Goal: Find specific page/section

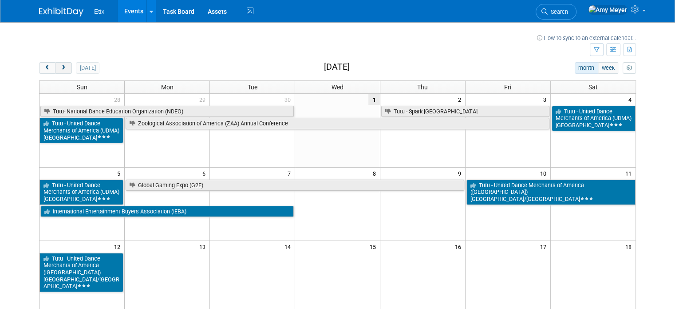
click at [60, 69] on span "next" at bounding box center [63, 68] width 7 height 6
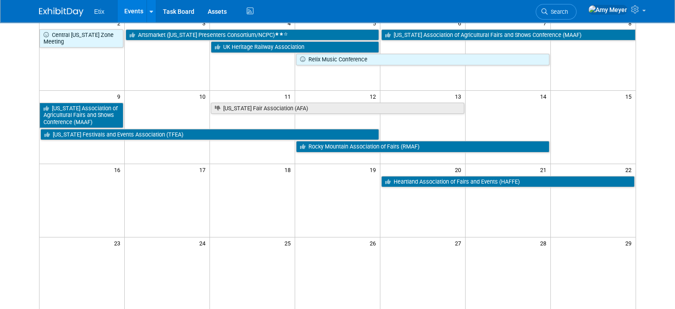
scroll to position [157, 0]
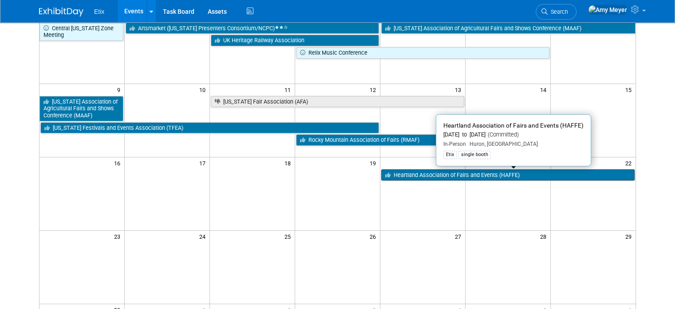
click at [485, 175] on link "Heartland Association of Fairs and Events (HAFFE)" at bounding box center [508, 175] width 254 height 12
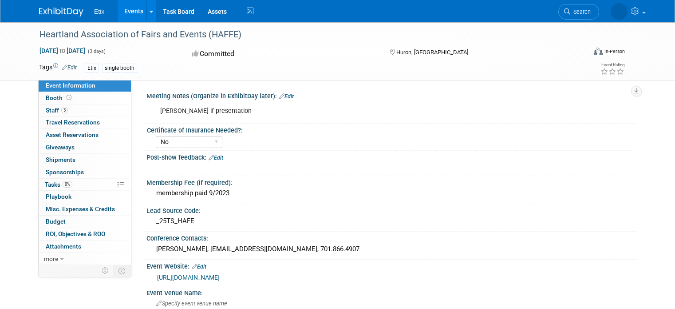
select select "No"
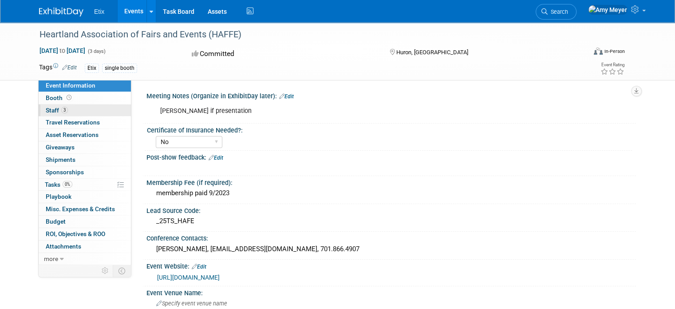
click at [48, 111] on span "Staff 3" at bounding box center [57, 110] width 22 height 7
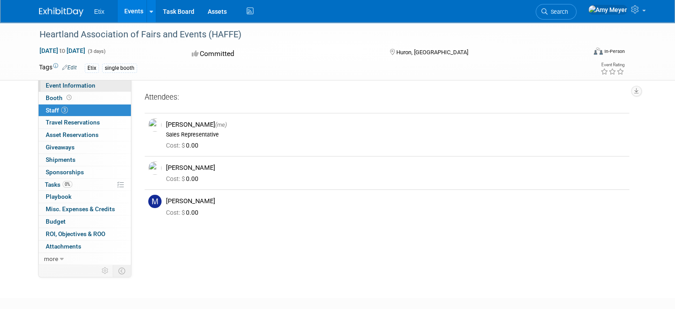
click at [83, 85] on span "Event Information" at bounding box center [71, 85] width 50 height 7
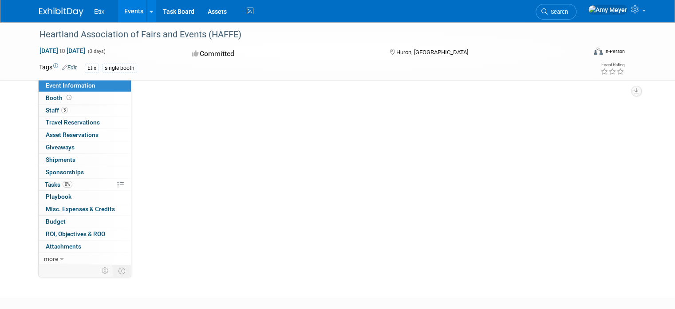
select select "No"
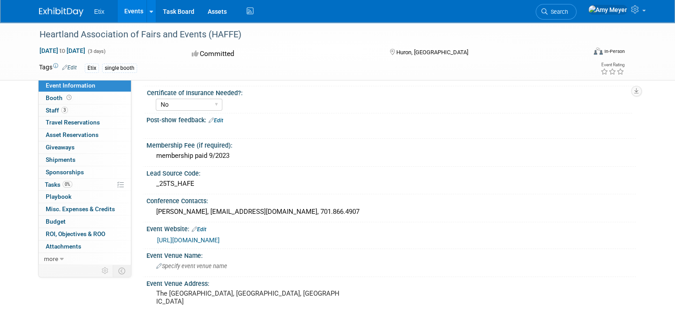
scroll to position [34, 0]
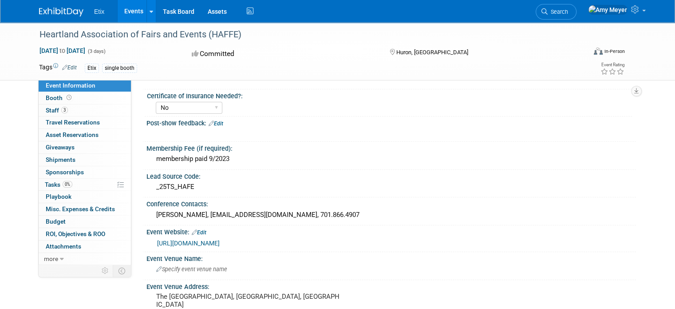
click at [181, 243] on link "[URL][DOMAIN_NAME]" at bounding box center [188, 242] width 63 height 7
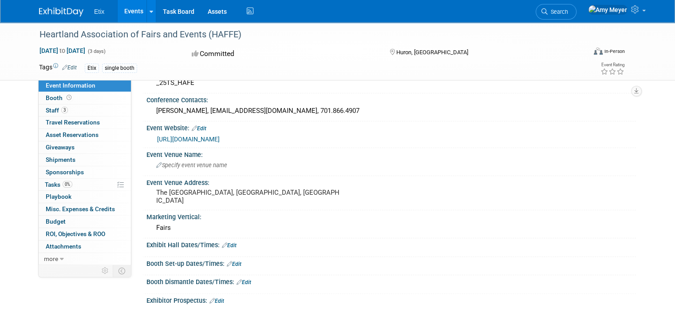
scroll to position [125, 0]
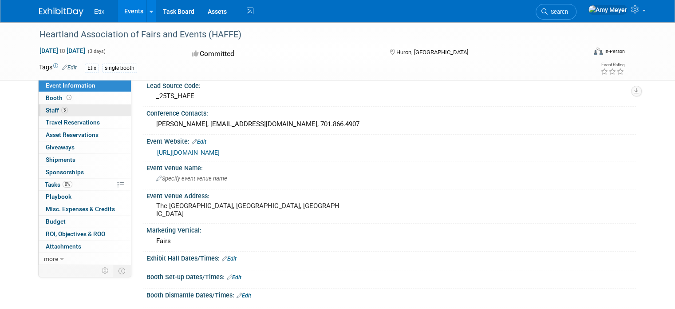
click at [46, 108] on span "Staff 3" at bounding box center [57, 110] width 22 height 7
